Goal: Transaction & Acquisition: Purchase product/service

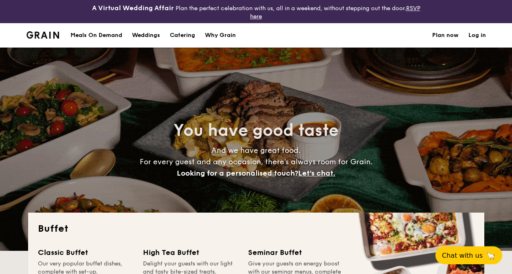
select select
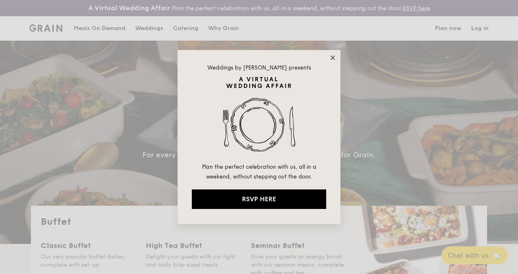
click at [332, 54] on icon at bounding box center [332, 57] width 7 height 7
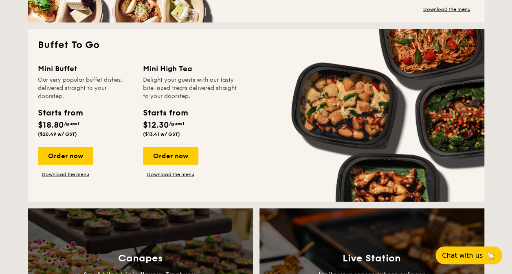
scroll to position [541, 0]
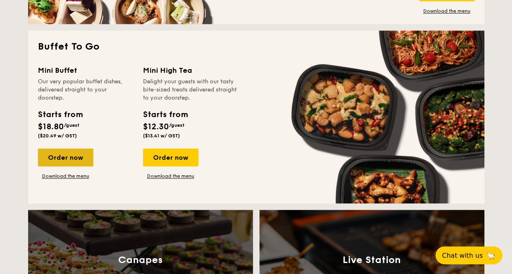
click at [67, 157] on div "Order now" at bounding box center [65, 158] width 55 height 18
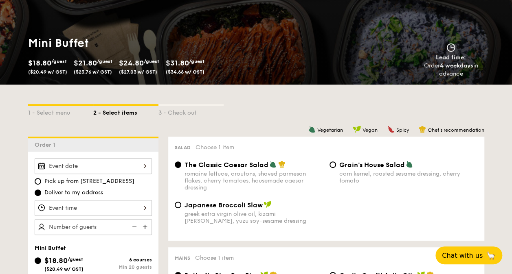
scroll to position [133, 0]
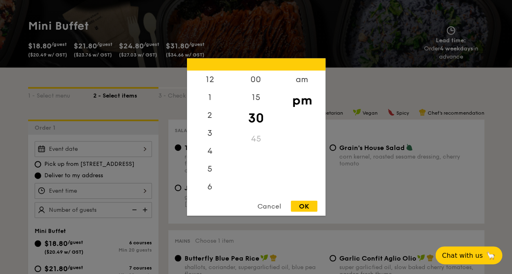
click at [94, 191] on div "12 1 2 3 4 5 6 7 8 9 10 11 00 15 30 45 am pm Cancel OK" at bounding box center [93, 191] width 117 height 16
click at [110, 150] on div at bounding box center [256, 137] width 512 height 274
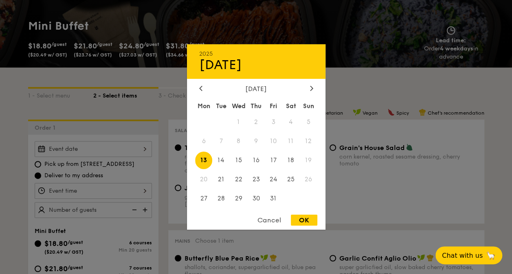
click at [110, 150] on div "2025 Oct [DATE] Tue Wed Thu Fri Sat Sun 1 2 3 4 5 6 7 8 9 10 11 12 13 14 15 16 …" at bounding box center [93, 149] width 117 height 16
click at [291, 162] on span "18" at bounding box center [291, 161] width 18 height 18
click at [306, 217] on div "OK" at bounding box center [304, 220] width 26 height 11
type input "[DATE]"
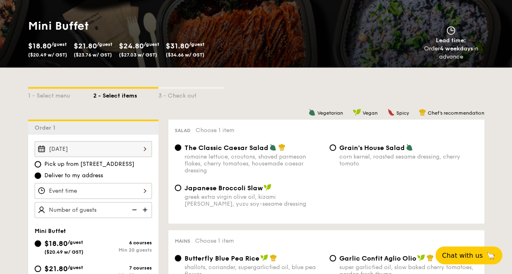
scroll to position [171, 0]
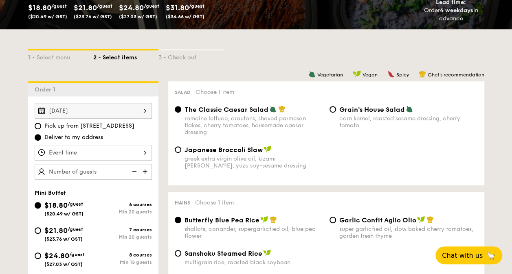
click at [232, 156] on div "greek extra virgin olive oil, kizami [PERSON_NAME], yuzu soy-sesame dressing" at bounding box center [253, 162] width 138 height 14
click at [181, 153] on input "Japanese Broccoli Slaw greek extra virgin olive oil, kizami [PERSON_NAME], yuzu…" at bounding box center [178, 150] width 7 height 7
radio input "true"
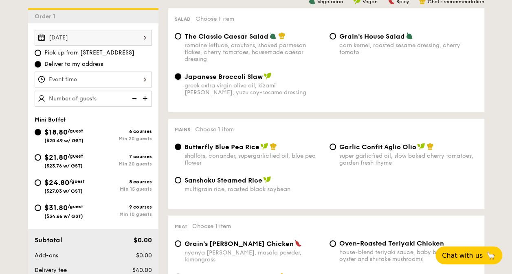
scroll to position [250, 0]
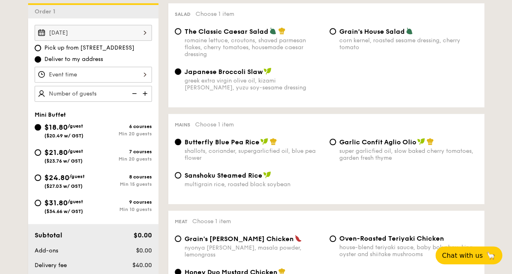
click at [233, 146] on span "Butterfly Blue Pea Rice" at bounding box center [221, 142] width 75 height 8
click at [181, 145] on input "Butterfly Blue Pea Rice shallots, coriander, supergarlicfied oil, blue pea flow…" at bounding box center [178, 142] width 7 height 7
click at [228, 150] on div "shallots, coriander, supergarlicfied oil, blue pea flower" at bounding box center [253, 155] width 138 height 14
click at [181, 145] on input "Butterfly Blue Pea Rice shallots, coriander, supergarlicfied oil, blue pea flow…" at bounding box center [178, 142] width 7 height 7
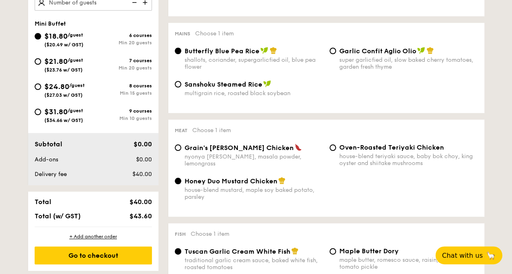
click at [208, 188] on div "house-blend mustard, maple soy baked potato, parsley" at bounding box center [253, 194] width 138 height 14
click at [181, 184] on input "Honey Duo Mustard Chicken house-blend mustard, maple soy baked potato, parsley" at bounding box center [178, 181] width 7 height 7
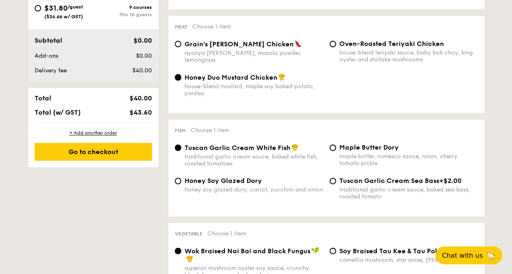
scroll to position [445, 0]
drag, startPoint x: 359, startPoint y: 186, endPoint x: 318, endPoint y: 210, distance: 47.8
click at [318, 210] on div "Honey Soy Glazed Dory honey soy glazed dory, carrot, zucchini and onion Tuscan …" at bounding box center [325, 193] width 309 height 33
click at [341, 186] on div "Tuscan Garlic Cream Sea Bass +$2.00 traditional garlic cream sauce, baked sea b…" at bounding box center [408, 188] width 138 height 23
click at [336, 184] on input "Tuscan Garlic Cream Sea Bass +$2.00 traditional garlic cream sauce, baked sea b…" at bounding box center [332, 180] width 7 height 7
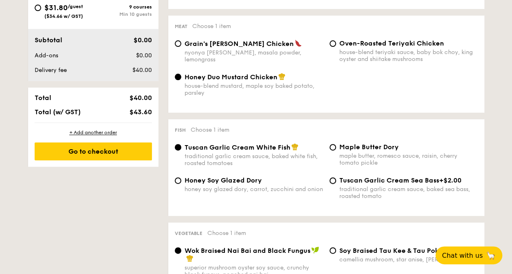
radio input "true"
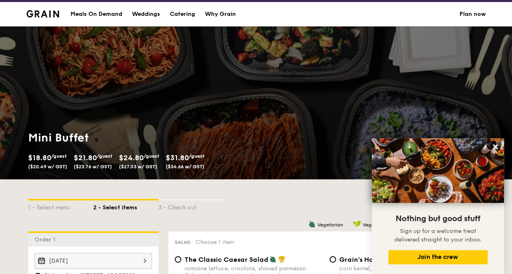
scroll to position [0, 0]
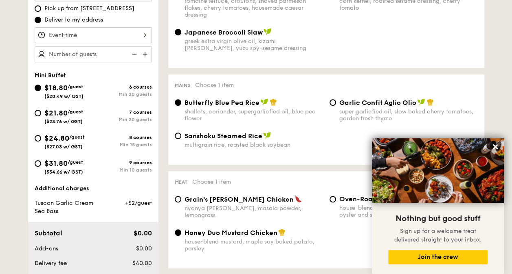
select select
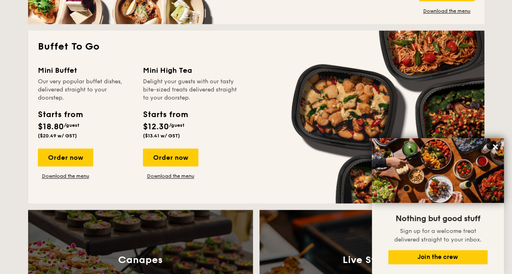
scroll to position [1274, 0]
